Goal: Information Seeking & Learning: Learn about a topic

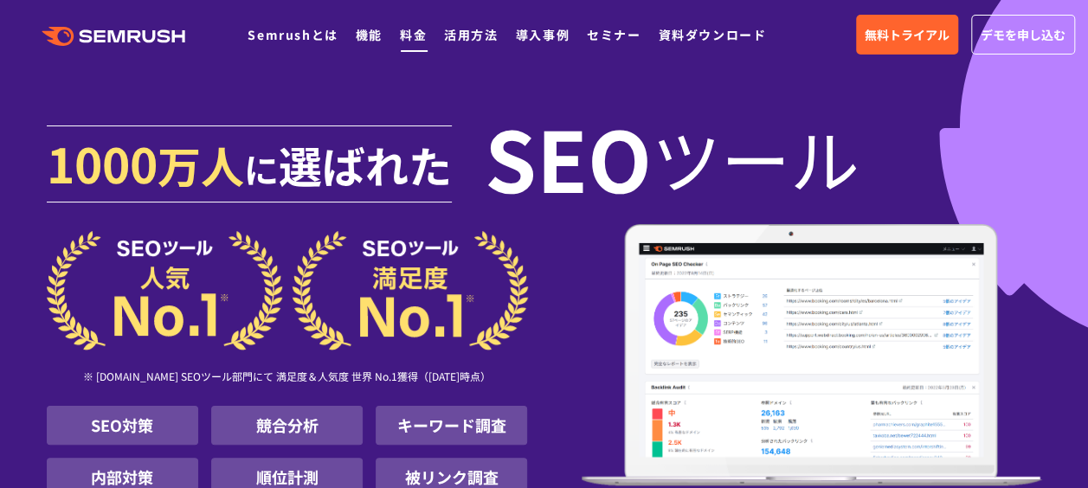
click at [407, 37] on link "料金" at bounding box center [413, 34] width 27 height 17
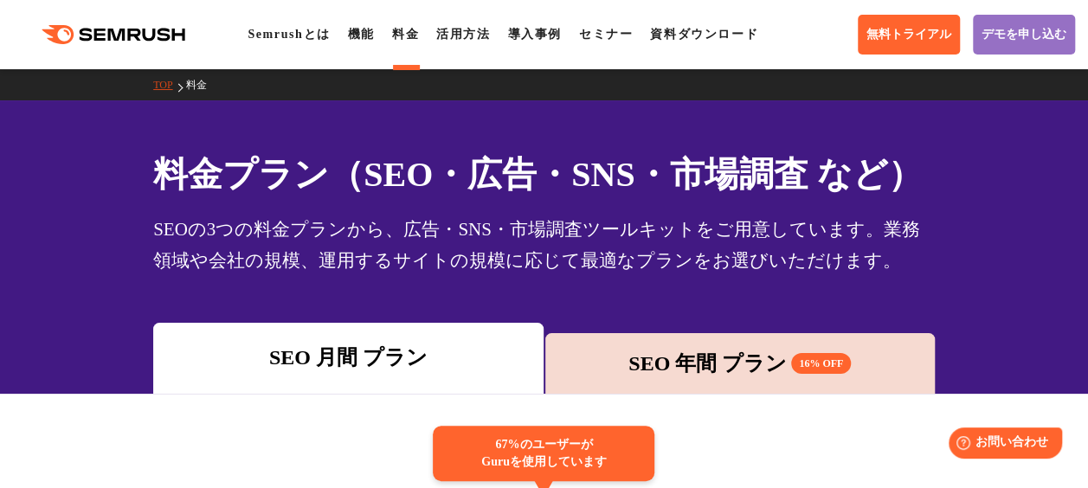
click at [264, 23] on div ".cls {fill: #FF642D;} .cls {fill: #FF642D;} Semrushとは 機能 料金 活用方法 導入事例 セミナー 資料ダウ…" at bounding box center [544, 35] width 1088 height 52
click at [267, 28] on link "Semrushとは" at bounding box center [289, 34] width 82 height 13
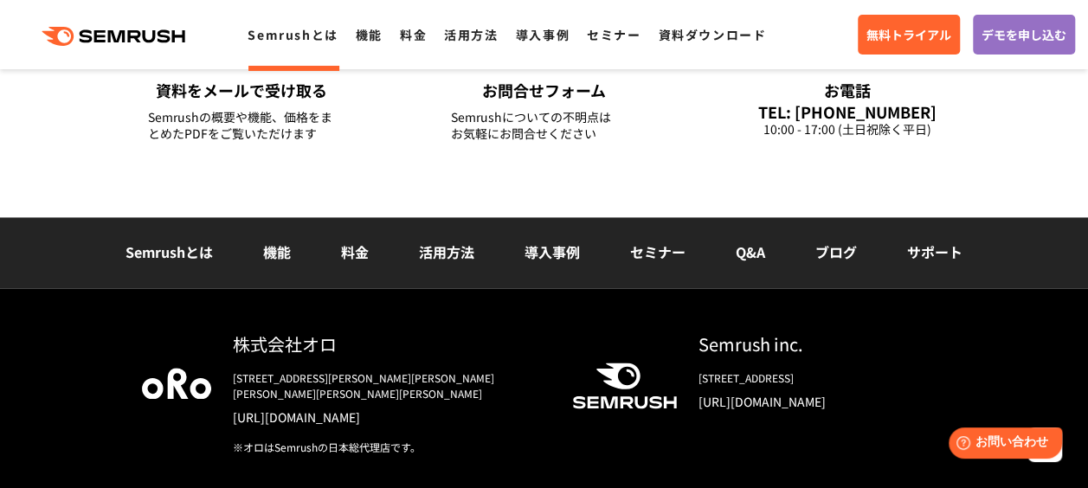
scroll to position [4404, 0]
click at [826, 254] on link "ブログ" at bounding box center [837, 251] width 42 height 21
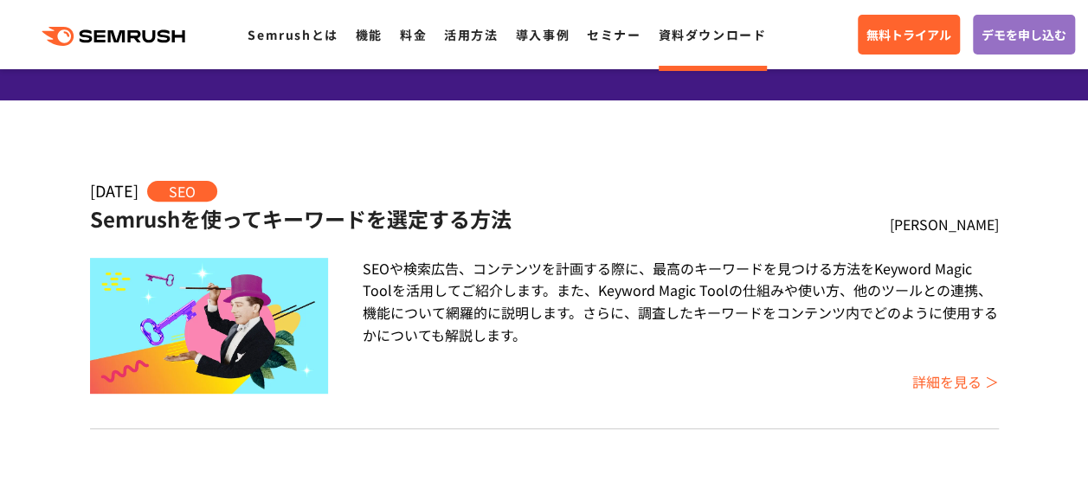
scroll to position [220, 0]
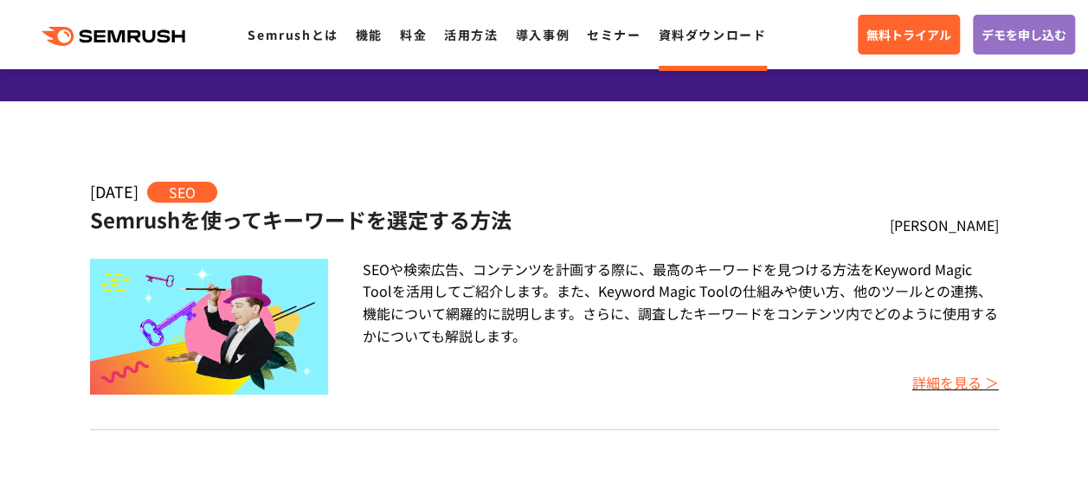
click at [943, 393] on link "詳細を見る ＞" at bounding box center [956, 382] width 87 height 21
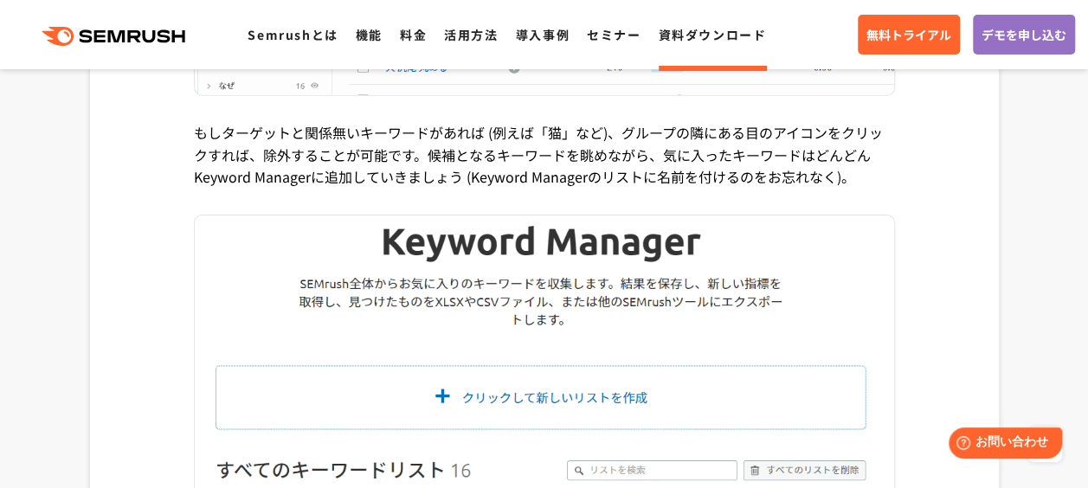
scroll to position [6377, 0]
